Goal: Task Accomplishment & Management: Manage account settings

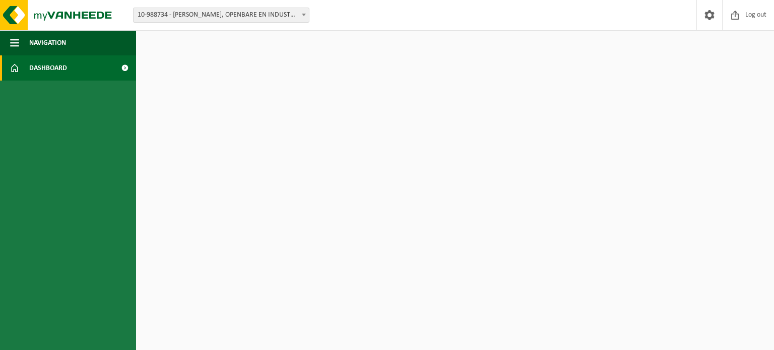
click at [65, 66] on span "Dashboard" at bounding box center [48, 67] width 38 height 25
click at [123, 64] on span at bounding box center [124, 67] width 23 height 25
click at [51, 43] on span "Navigation" at bounding box center [47, 42] width 37 height 25
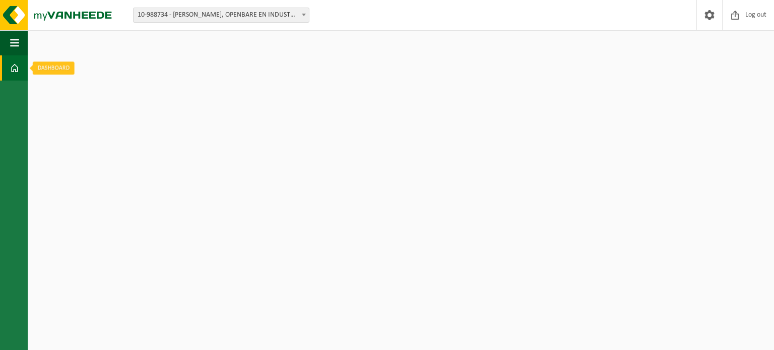
click at [14, 69] on span at bounding box center [14, 67] width 9 height 25
click at [12, 60] on span at bounding box center [14, 67] width 9 height 25
click at [17, 44] on span "button" at bounding box center [14, 42] width 9 height 25
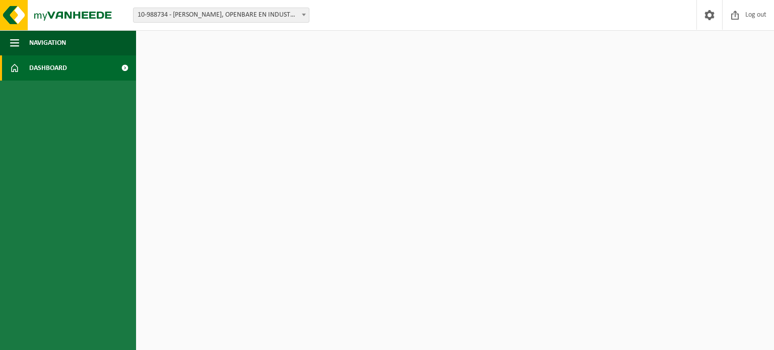
click at [57, 63] on span "Dashboard" at bounding box center [48, 67] width 38 height 25
click at [246, 18] on span "10-988734 - [PERSON_NAME], OPENBARE EN INDUSTRIËLE WERKEN LOKEREN - LOKEREN" at bounding box center [221, 15] width 175 height 14
click at [121, 68] on span at bounding box center [124, 67] width 23 height 25
click at [76, 66] on link "Dashboard" at bounding box center [68, 67] width 136 height 25
click at [56, 44] on span "Navigation" at bounding box center [47, 42] width 37 height 25
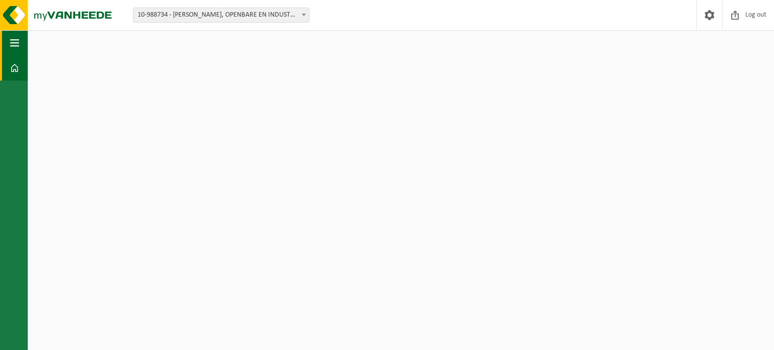
click at [20, 39] on button "Navigation" at bounding box center [14, 42] width 28 height 25
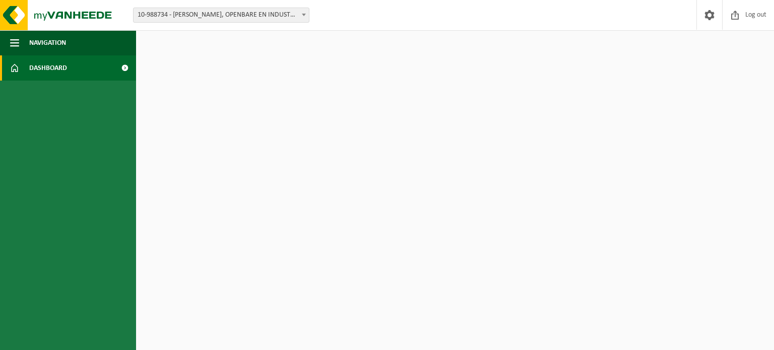
click at [18, 66] on span at bounding box center [14, 67] width 9 height 25
click at [762, 8] on span "Log out" at bounding box center [756, 15] width 26 height 30
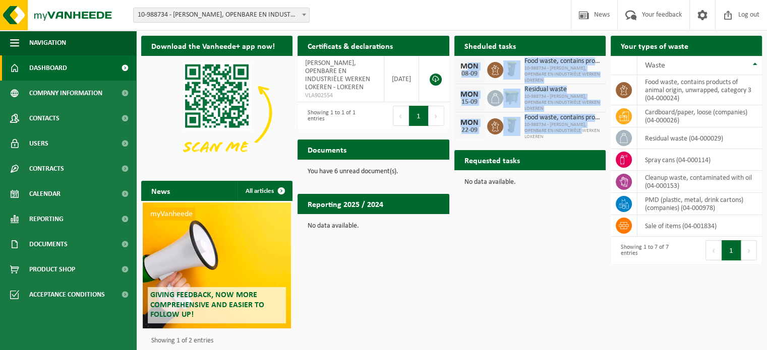
drag, startPoint x: 458, startPoint y: 66, endPoint x: 580, endPoint y: 131, distance: 138.0
click at [580, 131] on div "MON 08-09 Food waste, contains products of animal origin, unwrapped, category 3…" at bounding box center [529, 98] width 151 height 84
click at [475, 88] on div "MON 15-09" at bounding box center [469, 98] width 30 height 25
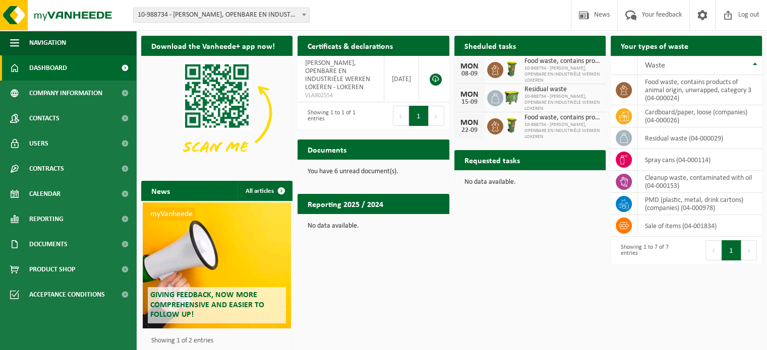
drag, startPoint x: 524, startPoint y: 63, endPoint x: 579, endPoint y: 81, distance: 57.8
click at [579, 81] on div "Food waste, contains products of animal origin, unwrapped, category 3 10-988734…" at bounding box center [559, 70] width 81 height 28
drag, startPoint x: 525, startPoint y: 90, endPoint x: 575, endPoint y: 106, distance: 53.1
click at [575, 106] on div "Residual waste 10-988734 - VICTOR PEETERS, OPENBARE EN INDUSTRIËLE WERKEN LOKER…" at bounding box center [559, 98] width 81 height 28
click at [569, 105] on span "10-988734 - VICTOR PEETERS, OPENBARE EN INDUSTRIËLE WERKEN LOKEREN" at bounding box center [562, 103] width 76 height 18
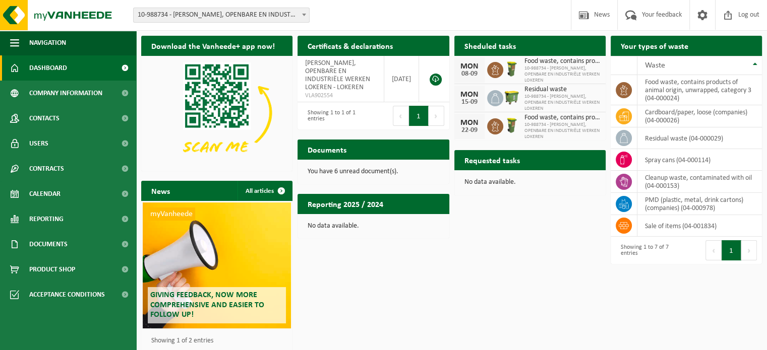
drag, startPoint x: 565, startPoint y: 106, endPoint x: 461, endPoint y: 94, distance: 105.5
click at [461, 94] on div "MON 15-09 Residual waste 10-988734 - VICTOR PEETERS, OPENBARE EN INDUSTRIËLE WE…" at bounding box center [529, 98] width 151 height 28
click at [541, 120] on span "Food waste, contains products of animal origin, unwrapped, category 3" at bounding box center [562, 118] width 76 height 8
click at [524, 60] on span "Food waste, contains products of animal origin, unwrapped, category 3" at bounding box center [562, 61] width 76 height 8
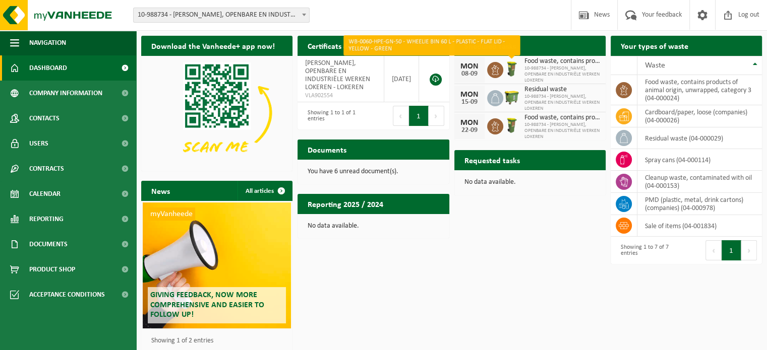
drag, startPoint x: 577, startPoint y: 79, endPoint x: 503, endPoint y: 60, distance: 75.9
click at [503, 60] on div "MON 08-09 Food waste, contains products of animal origin, unwrapped, category 3…" at bounding box center [529, 70] width 151 height 28
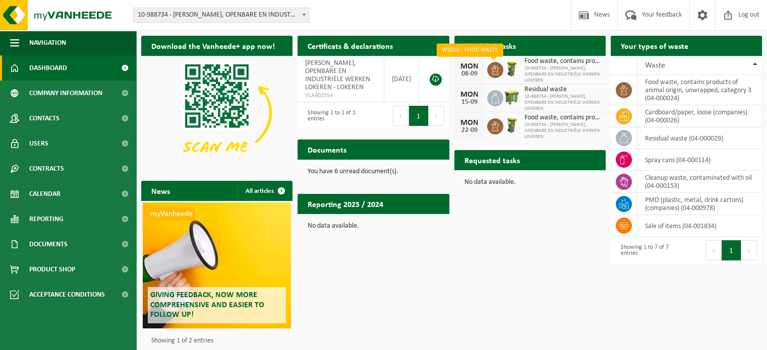
click at [498, 66] on icon at bounding box center [495, 70] width 10 height 10
click at [497, 68] on icon at bounding box center [495, 70] width 10 height 10
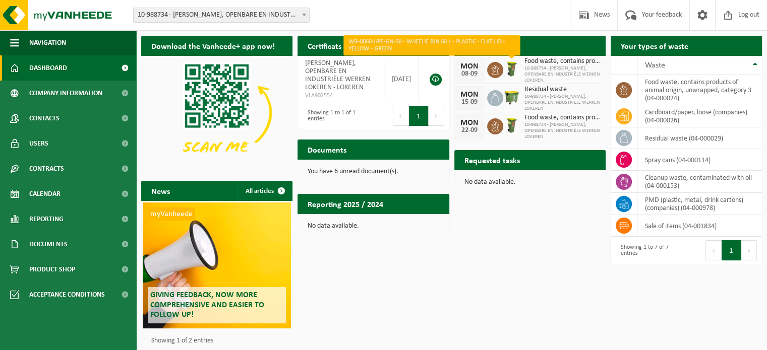
click at [514, 68] on img at bounding box center [511, 68] width 17 height 17
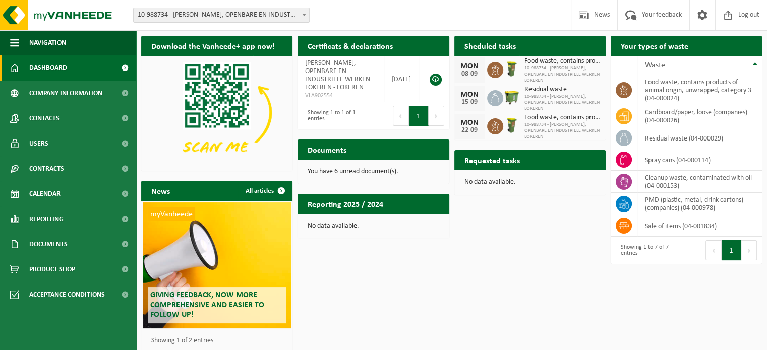
click at [474, 71] on div "08-09" at bounding box center [469, 74] width 20 height 7
click at [478, 44] on h2 "Sheduled tasks" at bounding box center [490, 46] width 72 height 20
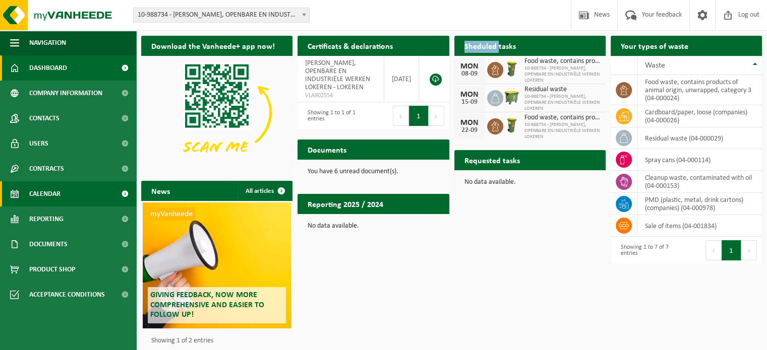
click at [38, 196] on span "Calendar" at bounding box center [44, 193] width 31 height 25
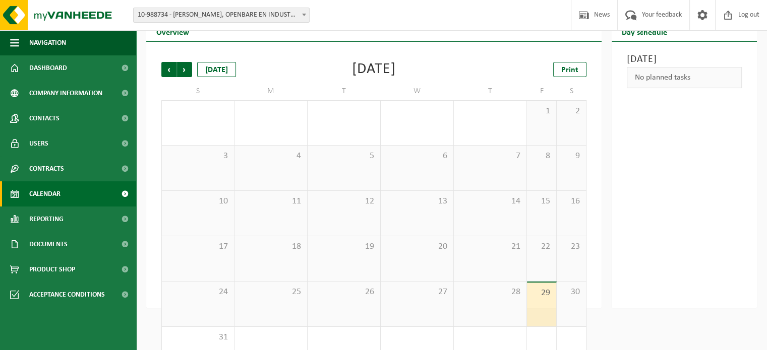
scroll to position [18, 0]
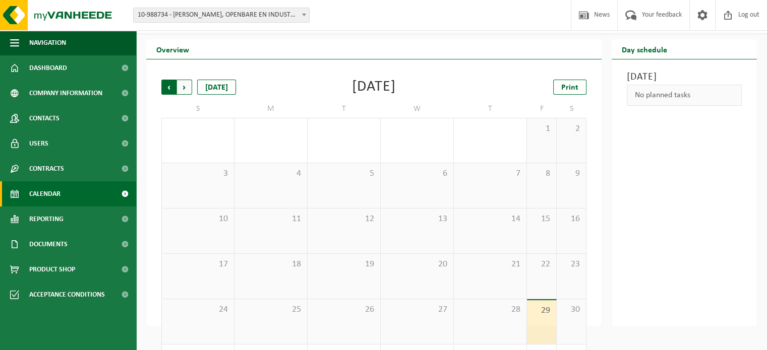
click at [182, 85] on span "Next" at bounding box center [184, 87] width 15 height 15
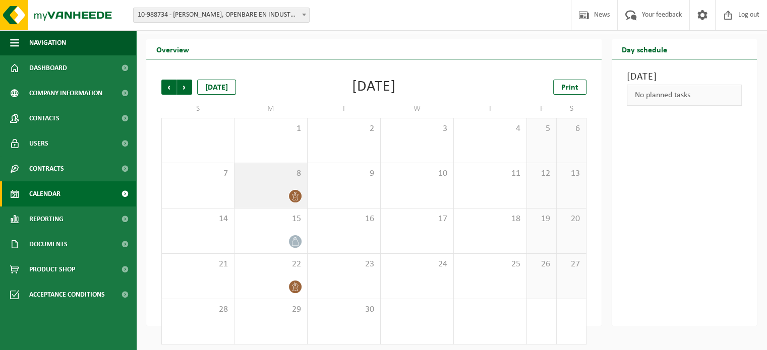
click at [297, 201] on icon at bounding box center [295, 196] width 6 height 9
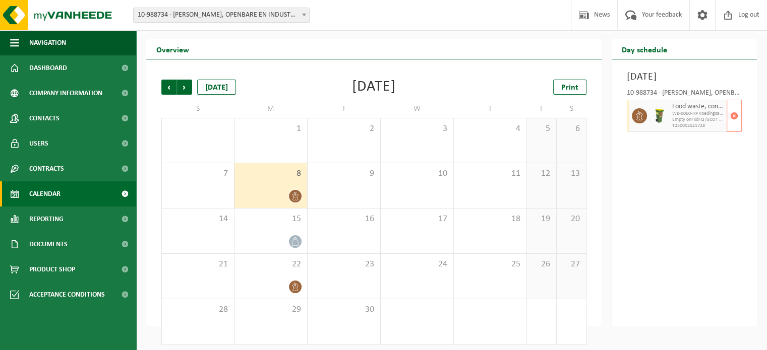
click at [683, 117] on span "WB-0060-HP voedingsafval, bevat producten van dierlijke oors" at bounding box center [698, 114] width 52 height 6
click at [734, 126] on span "button" at bounding box center [734, 116] width 8 height 20
click at [658, 180] on div "[DATE] 10-988734 - [PERSON_NAME], OPENBARE EN INDUSTRIËLE WERKEN LOKEREN - LOKE…" at bounding box center [683, 192] width 145 height 267
click at [735, 126] on span "button" at bounding box center [734, 116] width 8 height 20
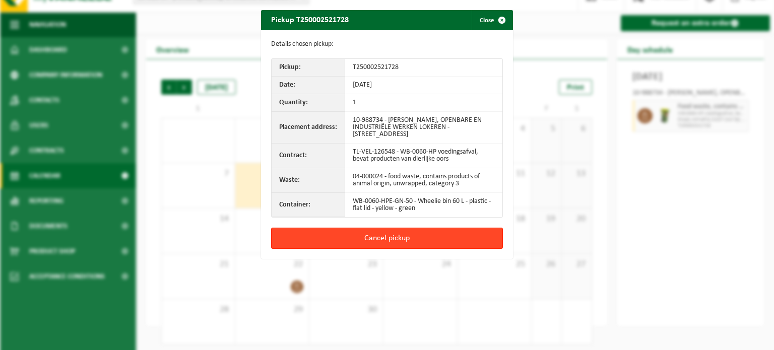
click at [383, 236] on button "Cancel pickup" at bounding box center [387, 238] width 232 height 21
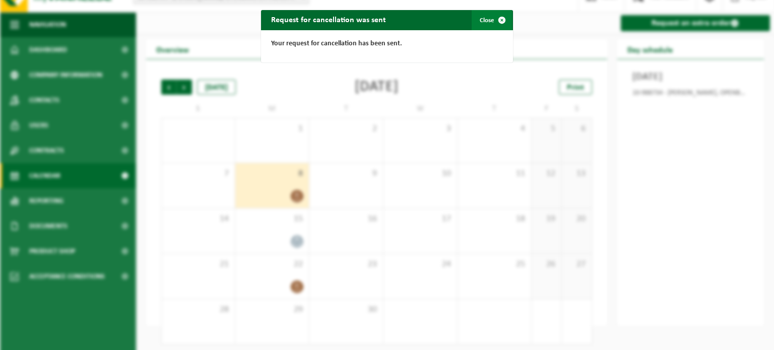
click at [498, 19] on span "button" at bounding box center [502, 20] width 20 height 20
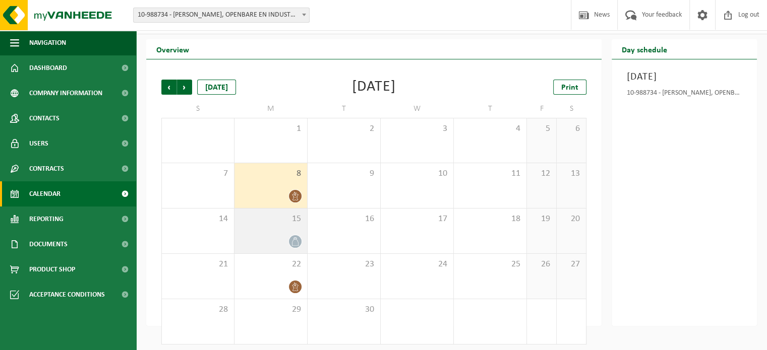
click at [287, 244] on div at bounding box center [270, 242] width 62 height 14
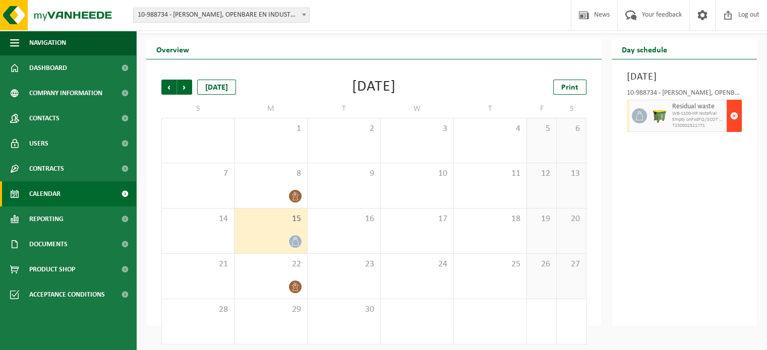
click at [733, 126] on span "button" at bounding box center [734, 116] width 8 height 20
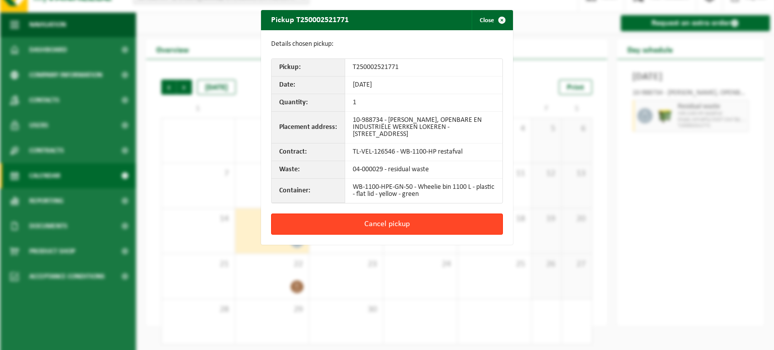
click at [388, 219] on button "Cancel pickup" at bounding box center [387, 224] width 232 height 21
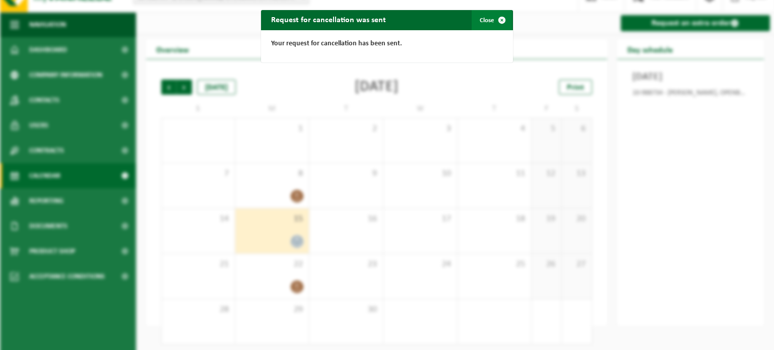
click at [500, 22] on span "button" at bounding box center [502, 20] width 20 height 20
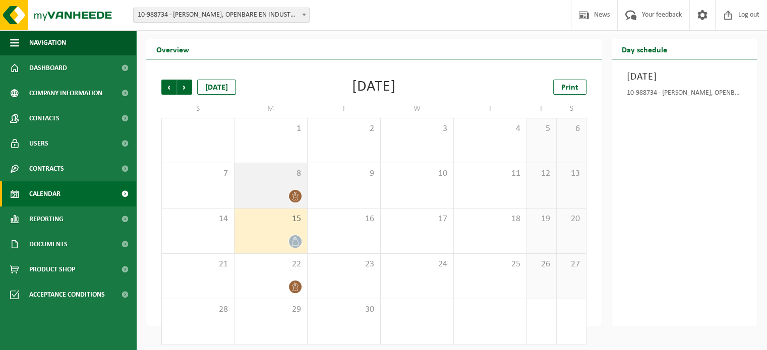
click at [262, 197] on div at bounding box center [270, 196] width 62 height 14
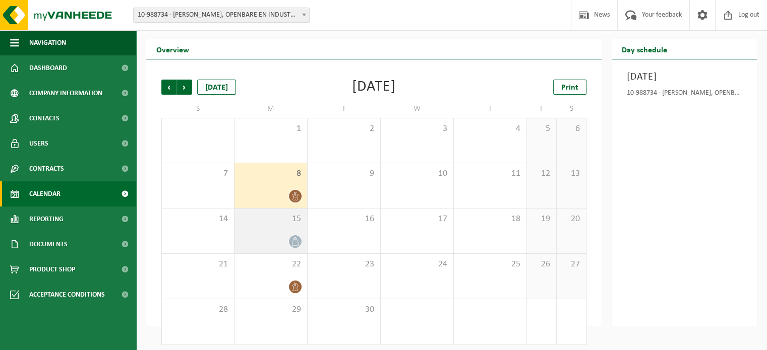
click at [264, 231] on div "15" at bounding box center [270, 231] width 73 height 45
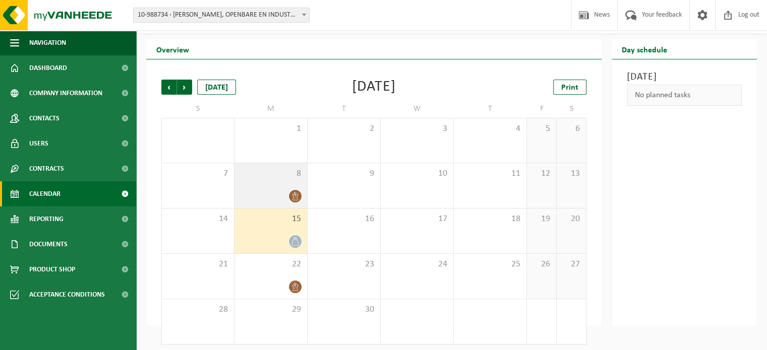
click at [265, 189] on div "8" at bounding box center [270, 185] width 73 height 45
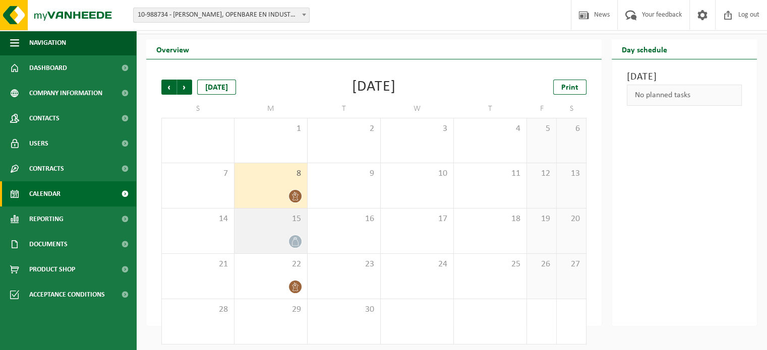
click at [273, 237] on div at bounding box center [270, 242] width 62 height 14
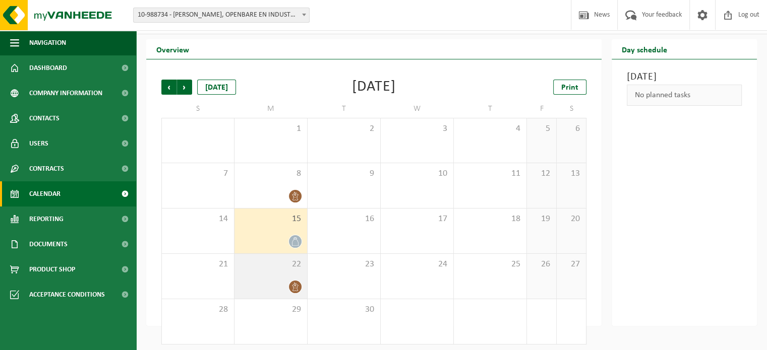
click at [263, 272] on div "22" at bounding box center [270, 276] width 73 height 45
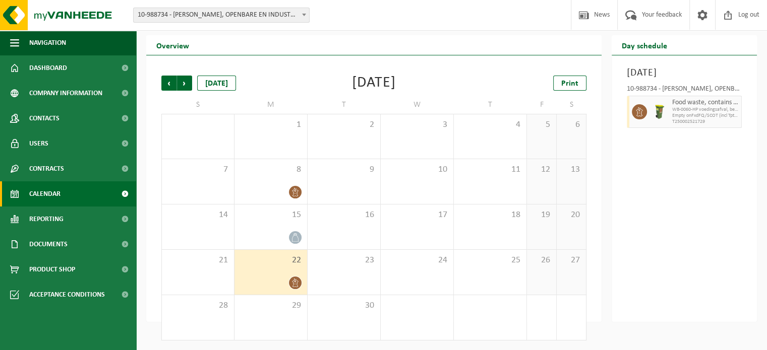
scroll to position [24, 0]
click at [183, 80] on span "Next" at bounding box center [184, 81] width 15 height 15
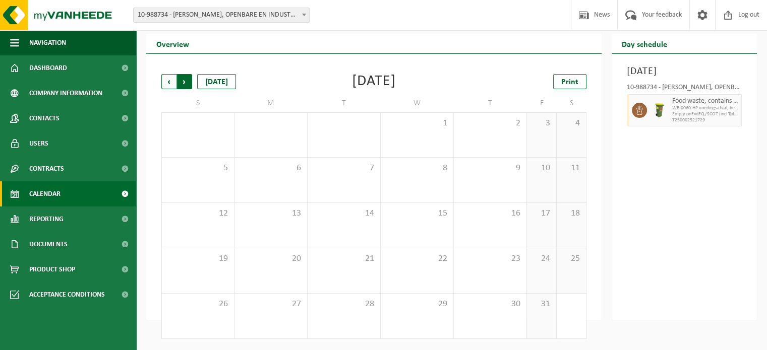
click at [170, 80] on span "Previous" at bounding box center [168, 81] width 15 height 15
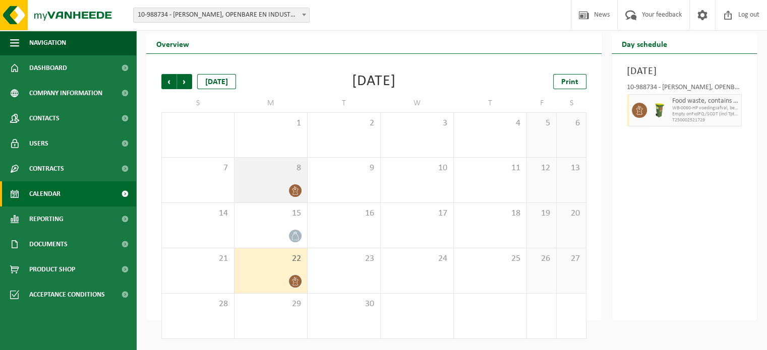
click at [264, 181] on div "8" at bounding box center [270, 180] width 73 height 45
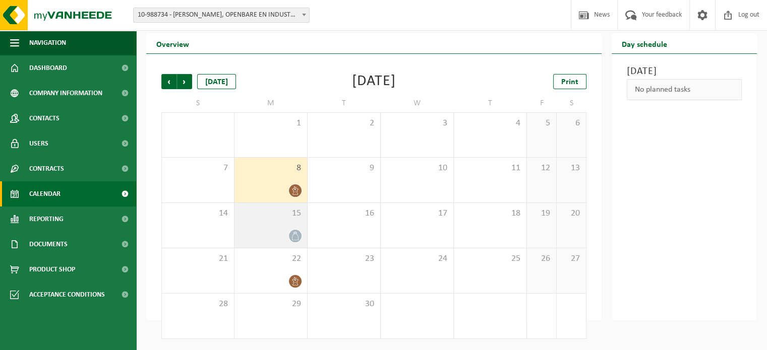
click at [260, 218] on span "15" at bounding box center [270, 213] width 62 height 11
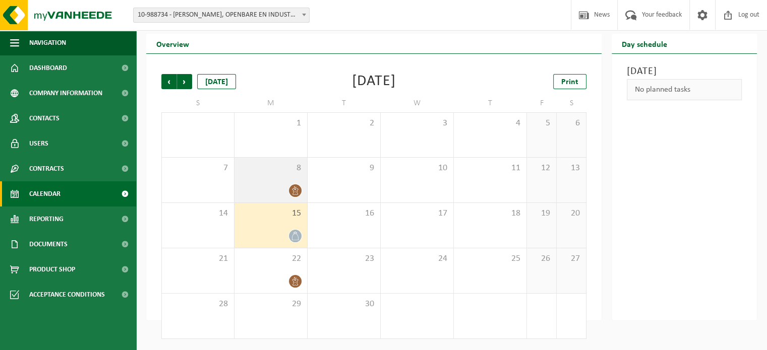
click at [264, 187] on div at bounding box center [270, 191] width 62 height 14
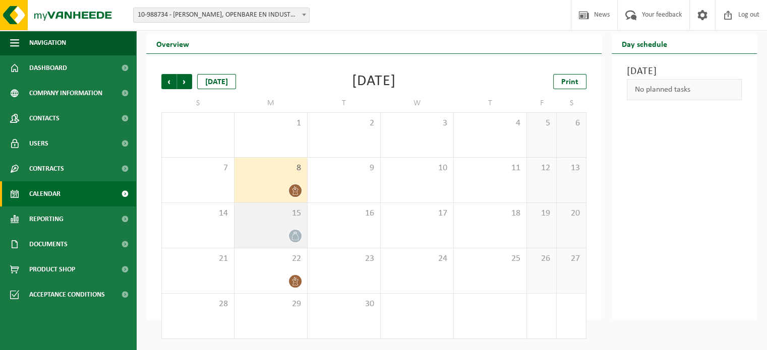
click at [265, 219] on span "15" at bounding box center [270, 213] width 62 height 11
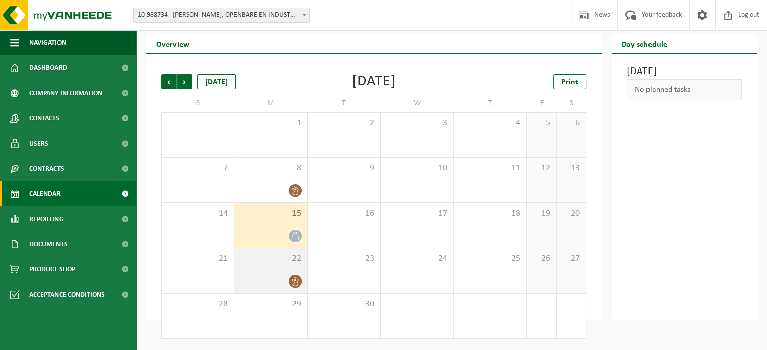
click at [260, 268] on div "22" at bounding box center [270, 270] width 73 height 45
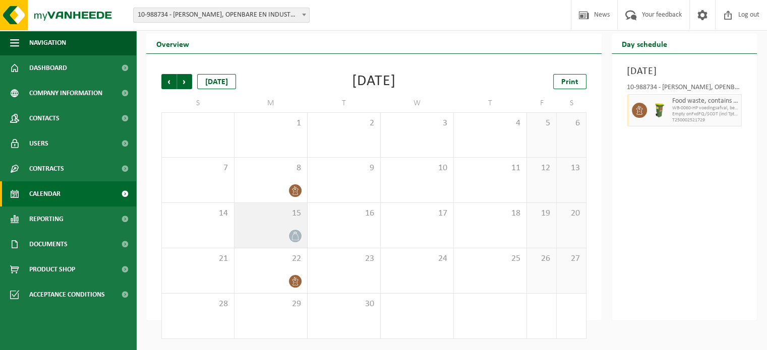
click at [260, 229] on div "15" at bounding box center [270, 225] width 73 height 45
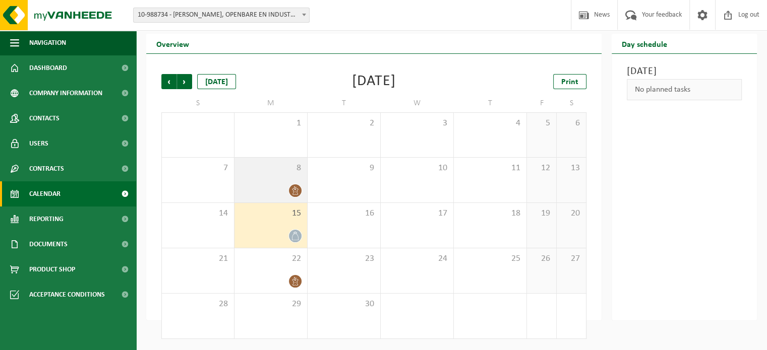
click at [265, 197] on div at bounding box center [270, 191] width 62 height 14
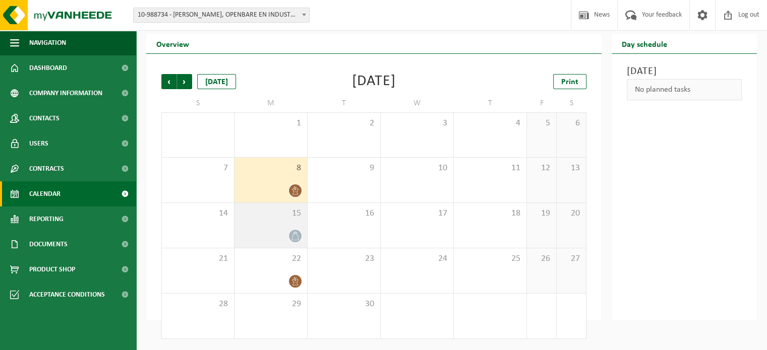
click at [256, 223] on div "15" at bounding box center [270, 225] width 73 height 45
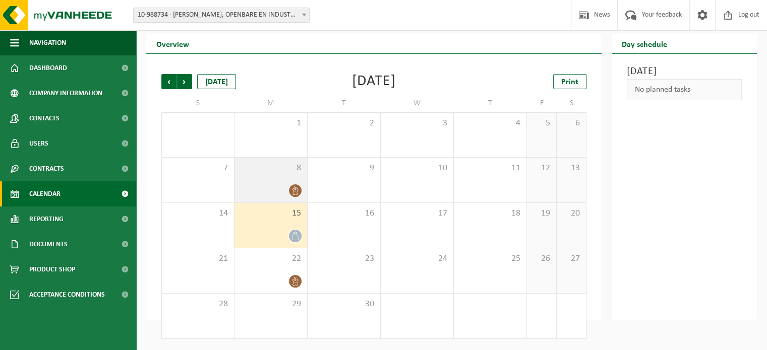
click at [274, 185] on div at bounding box center [270, 191] width 62 height 14
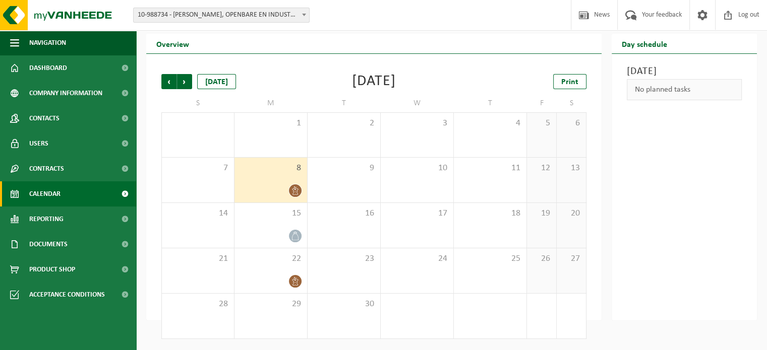
drag, startPoint x: 321, startPoint y: 80, endPoint x: 426, endPoint y: 80, distance: 105.3
click at [396, 80] on div "[DATE]" at bounding box center [374, 81] width 44 height 15
